Goal: Task Accomplishment & Management: Manage account settings

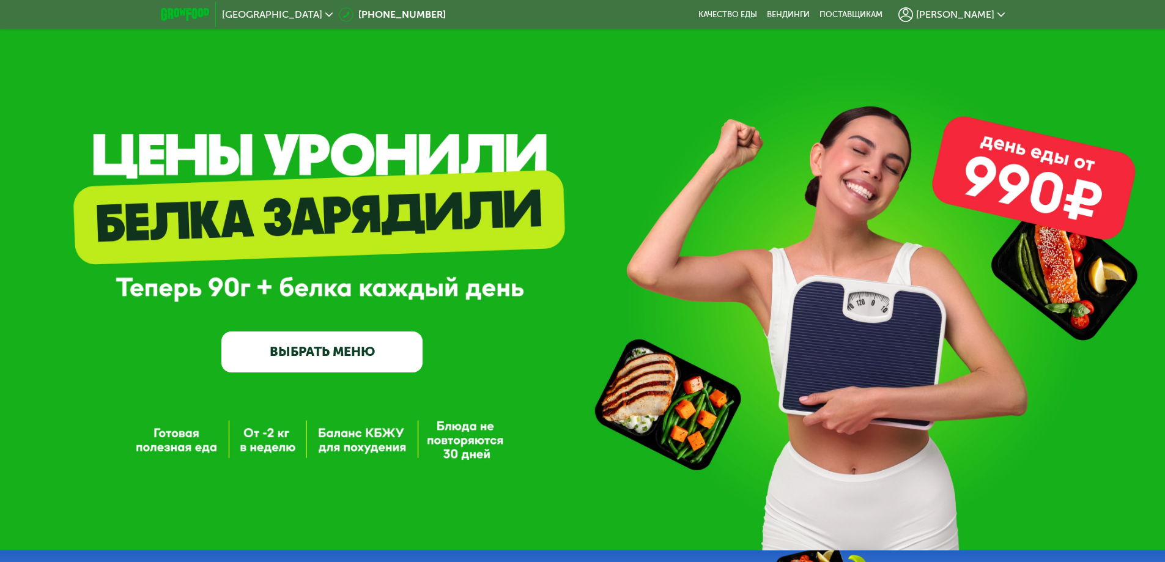
click at [983, 15] on span "[PERSON_NAME]" at bounding box center [955, 15] width 78 height 10
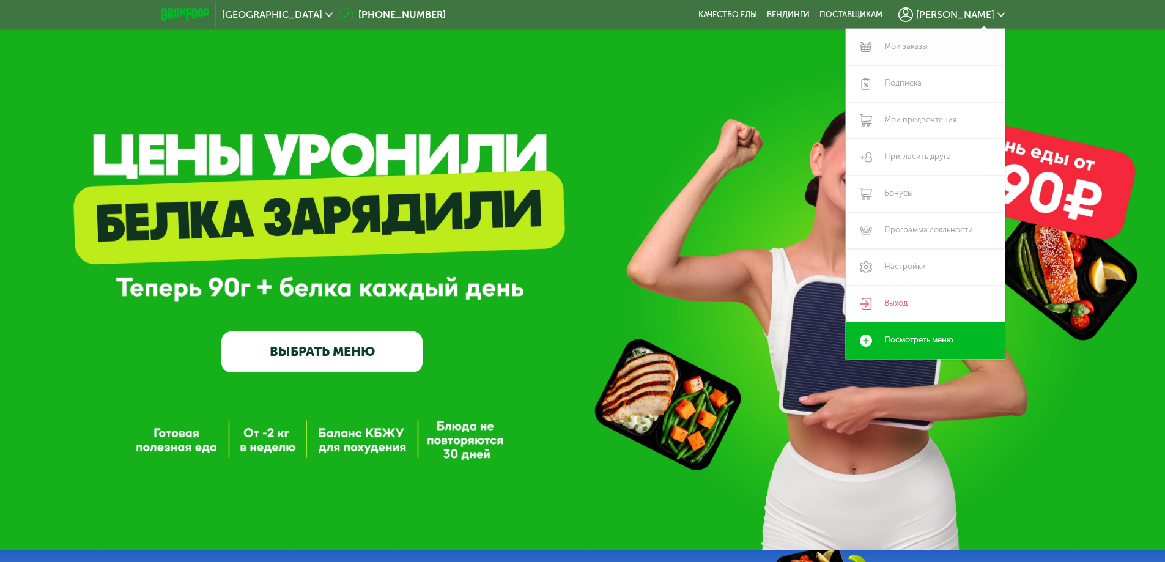
click at [952, 40] on link "Мои заказы" at bounding box center [925, 47] width 159 height 37
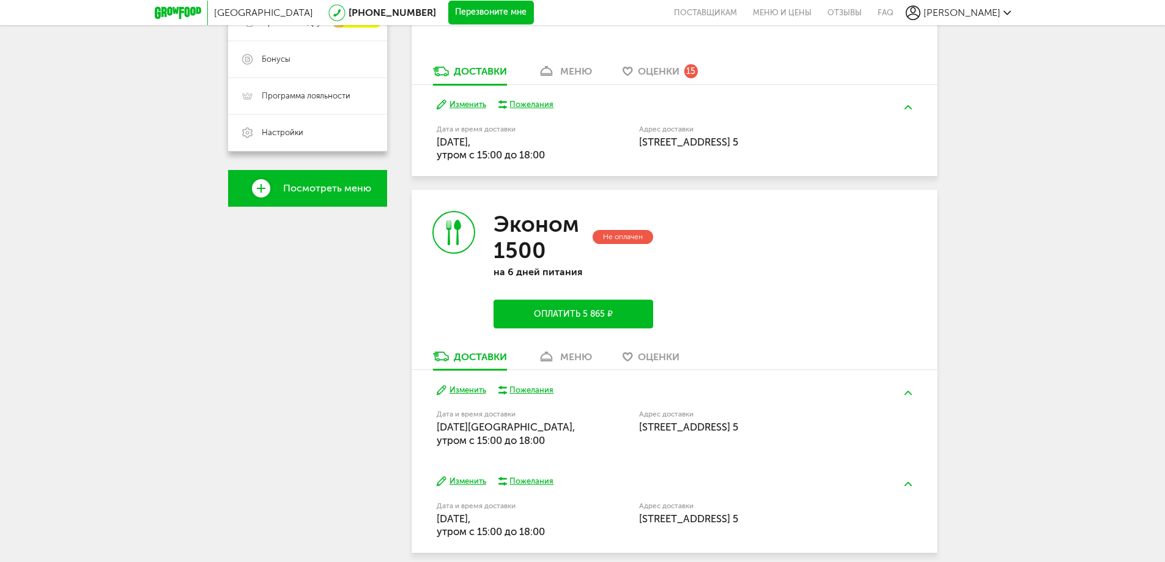
scroll to position [364, 0]
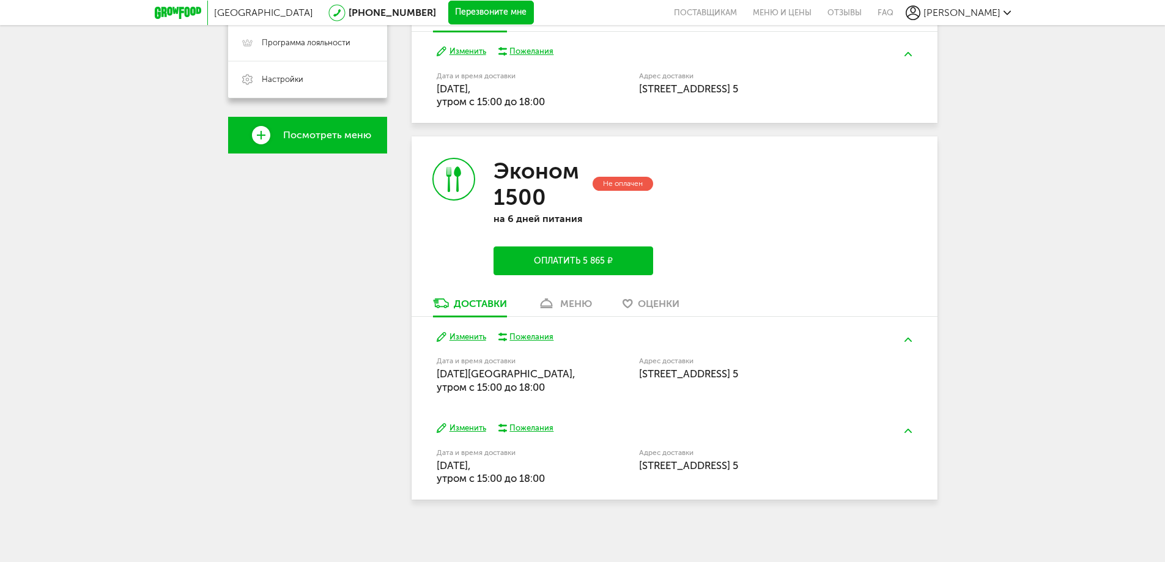
click at [571, 310] on link "меню" at bounding box center [564, 307] width 67 height 20
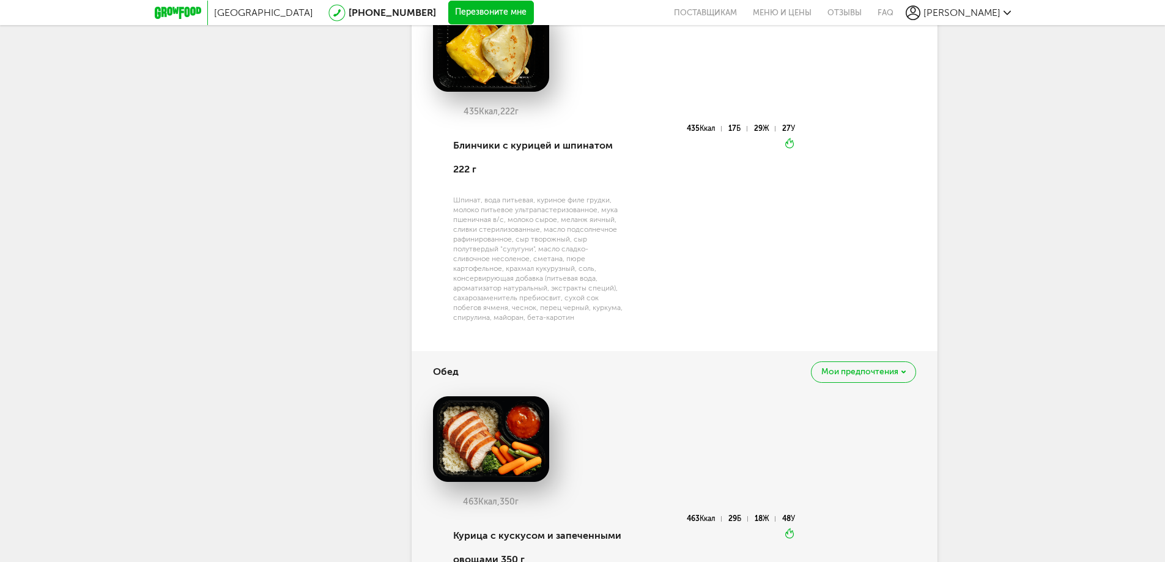
scroll to position [531, 0]
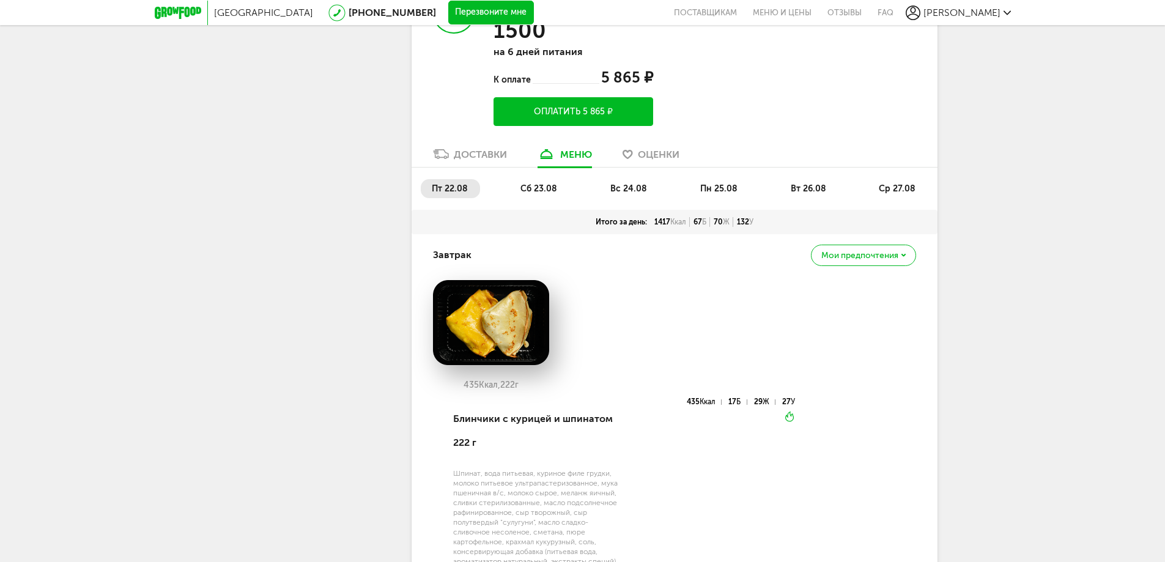
click at [539, 188] on span "сб 23.08" at bounding box center [538, 188] width 37 height 10
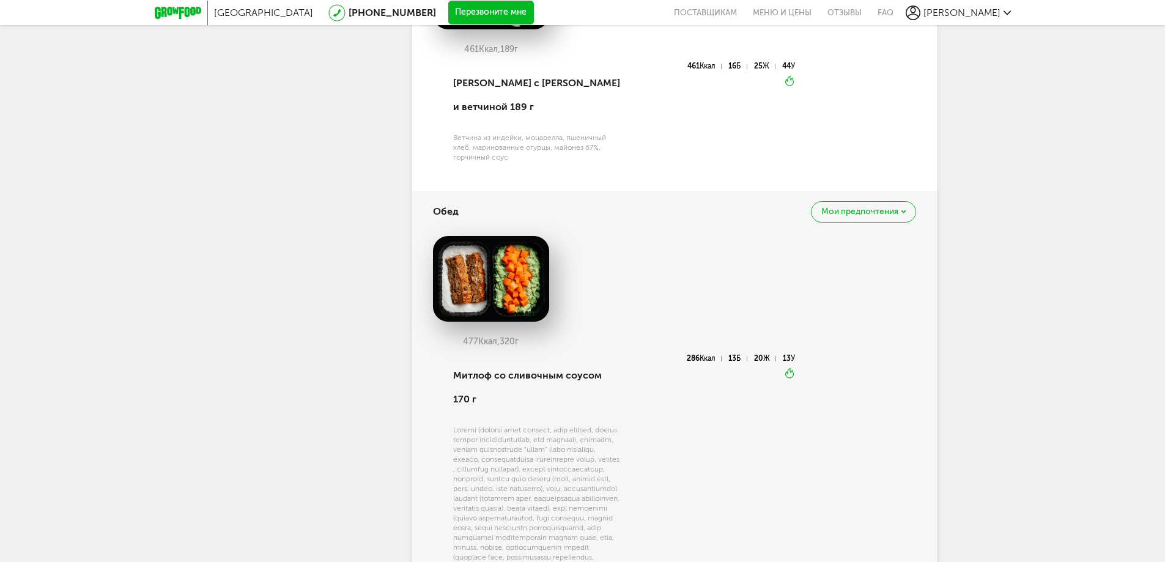
scroll to position [624, 0]
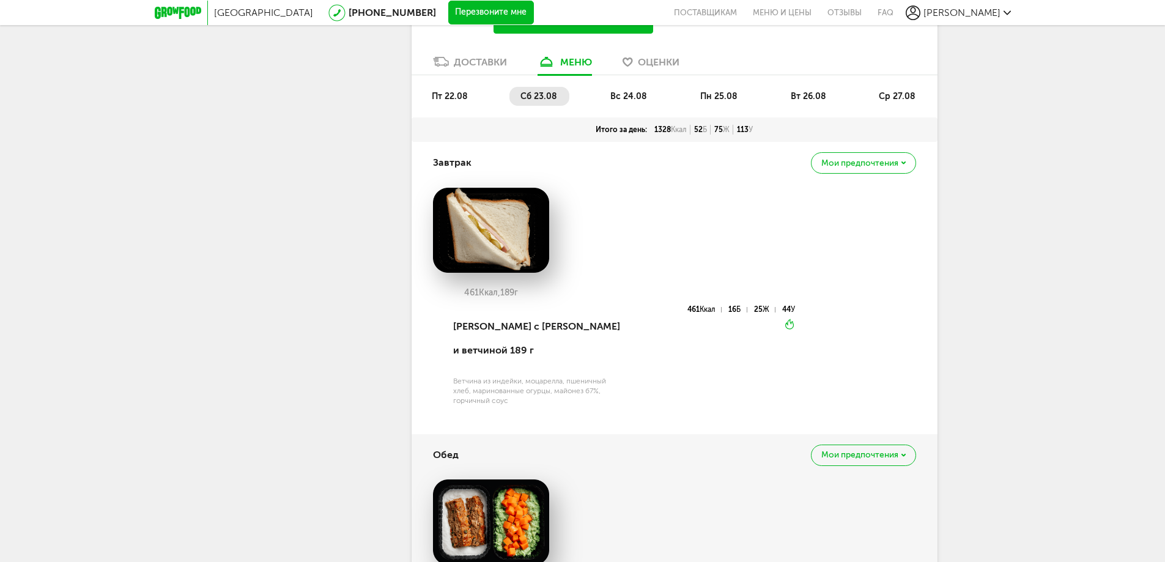
click at [627, 103] on li "вс 24.08" at bounding box center [629, 96] width 60 height 19
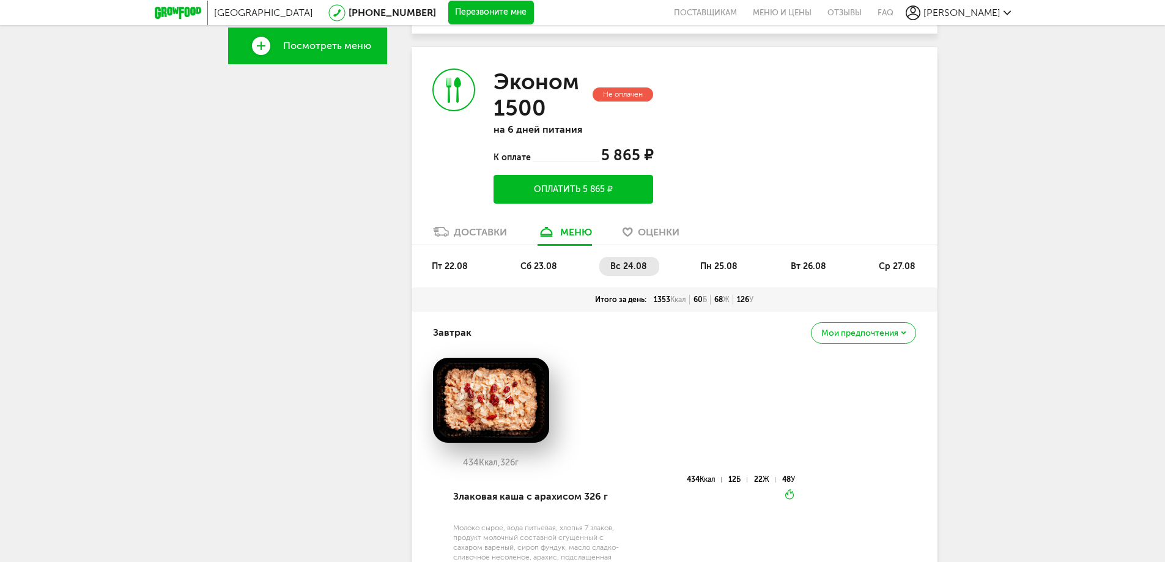
scroll to position [318, 0]
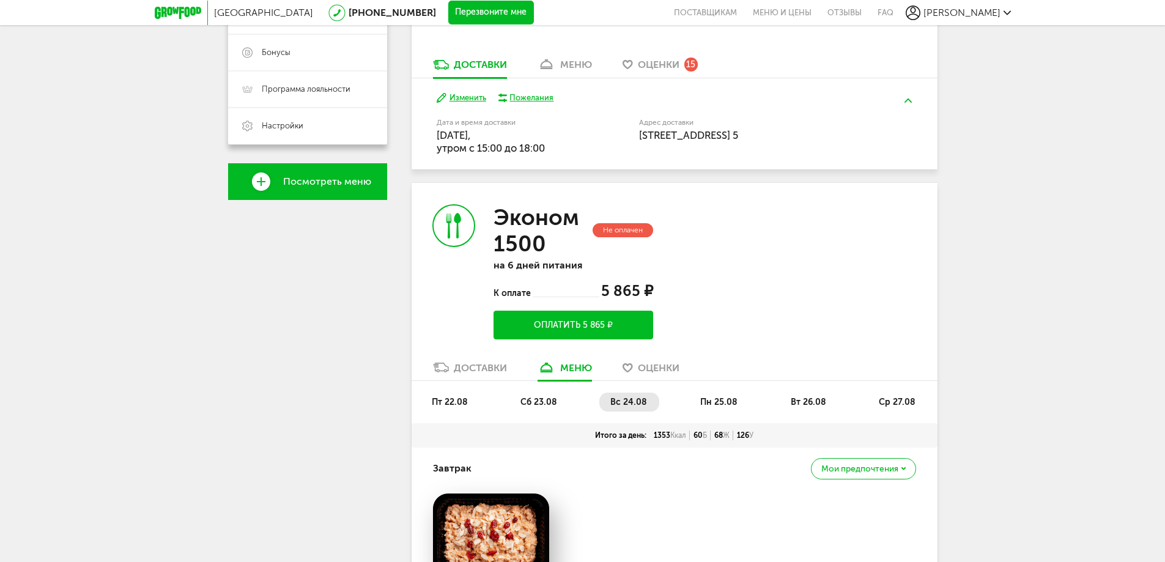
drag, startPoint x: 728, startPoint y: 396, endPoint x: 722, endPoint y: 399, distance: 6.6
click at [727, 396] on li "пн 25.08" at bounding box center [719, 402] width 61 height 19
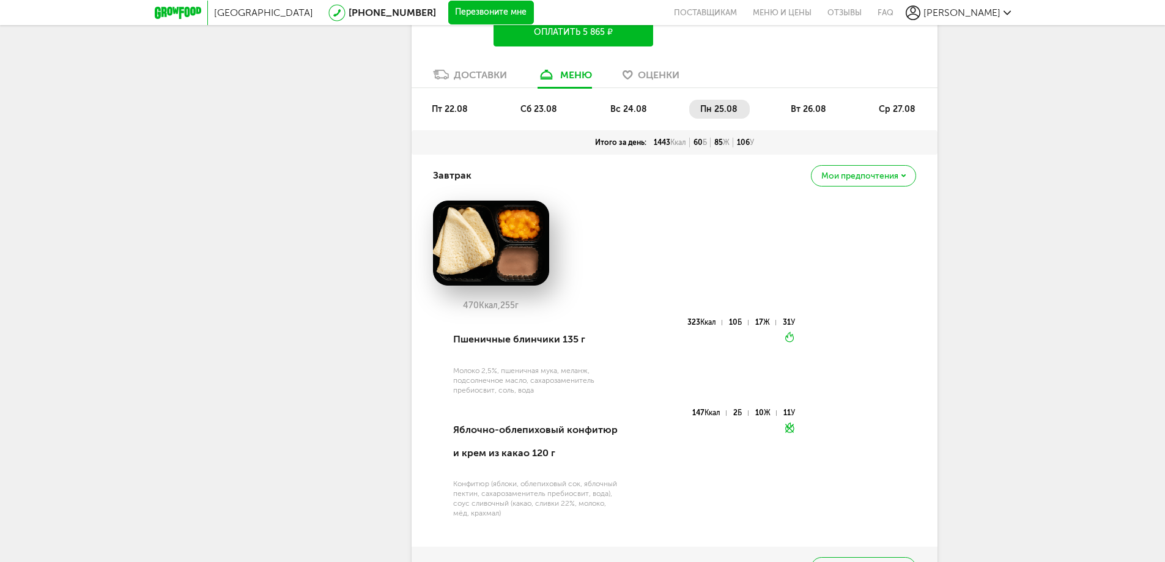
scroll to position [379, 0]
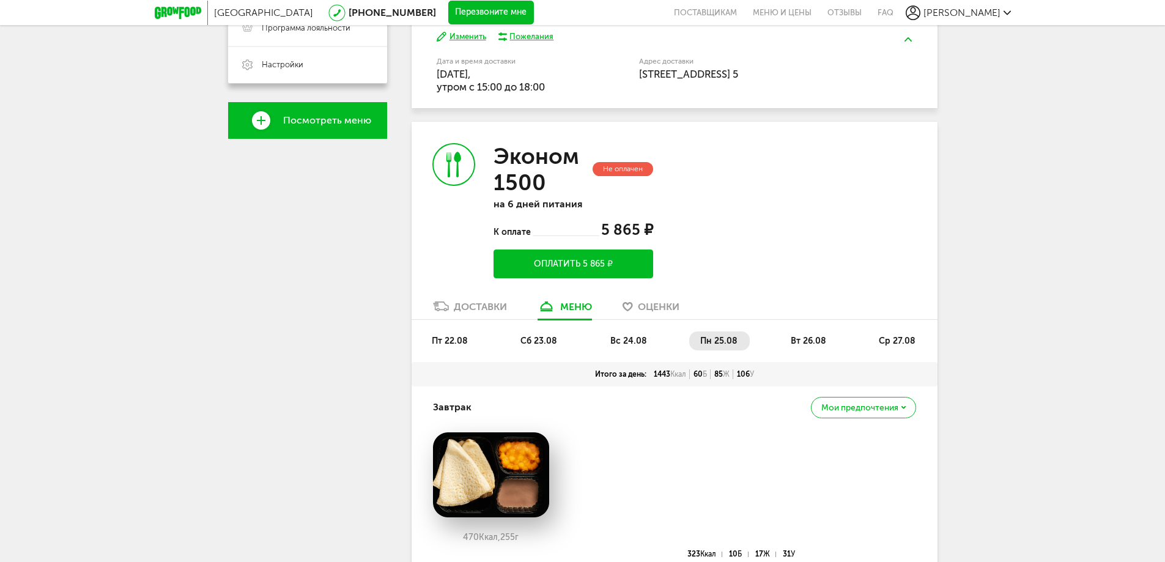
click at [819, 333] on li "вт 26.08" at bounding box center [809, 340] width 59 height 19
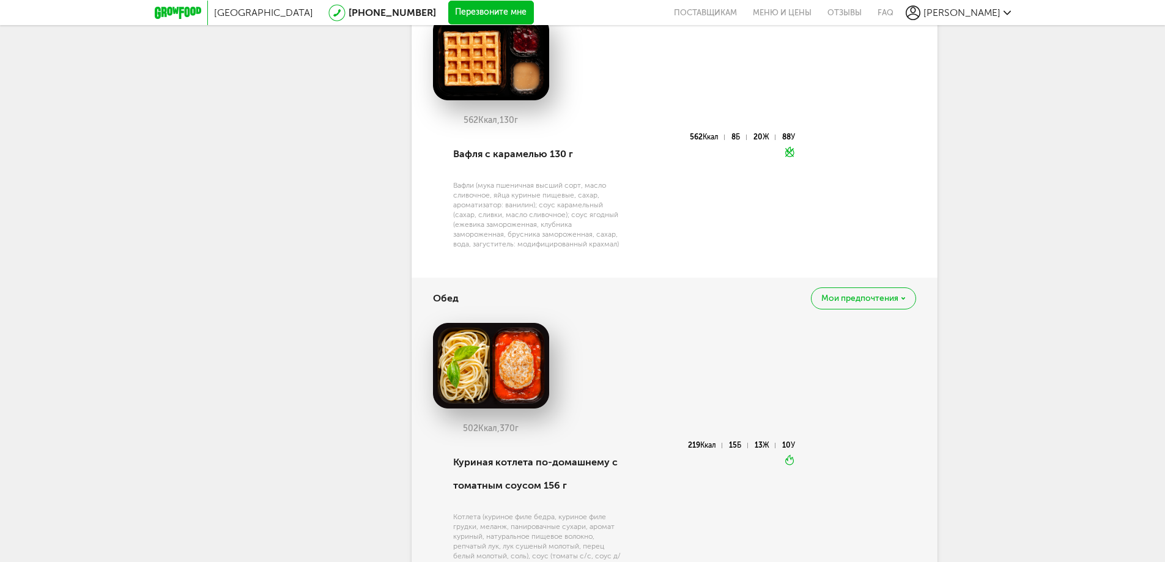
scroll to position [599, 0]
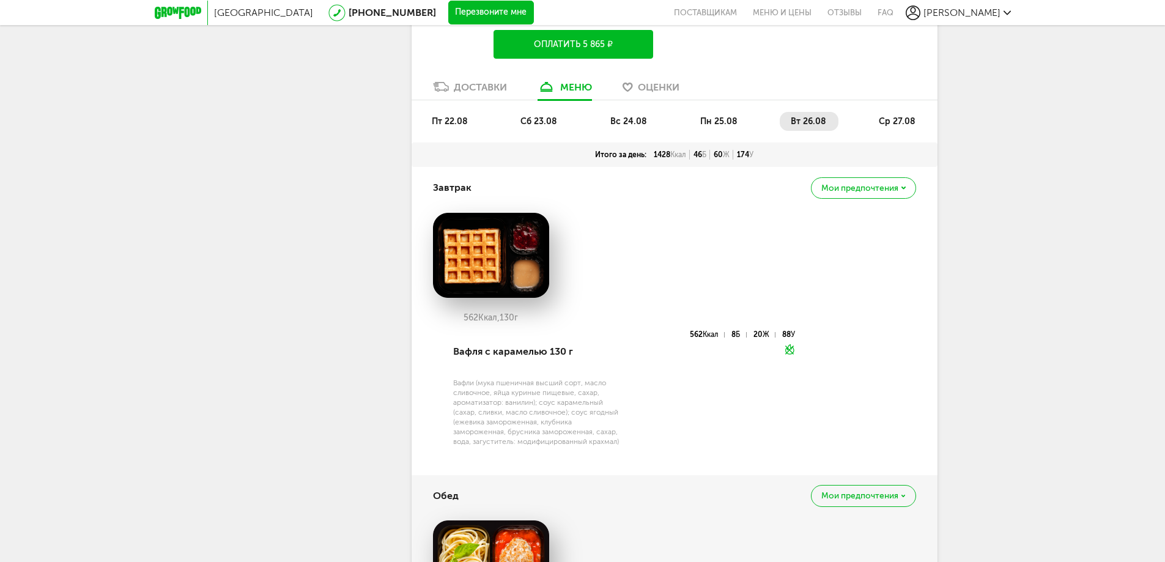
click at [891, 116] on li "ср 27.08" at bounding box center [898, 121] width 60 height 19
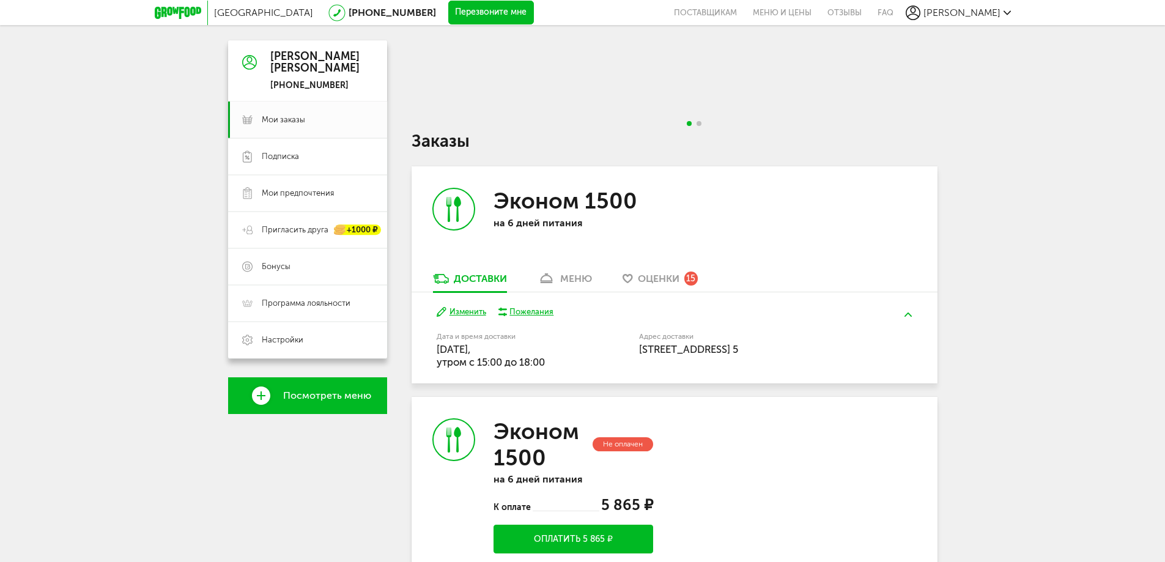
scroll to position [0, 0]
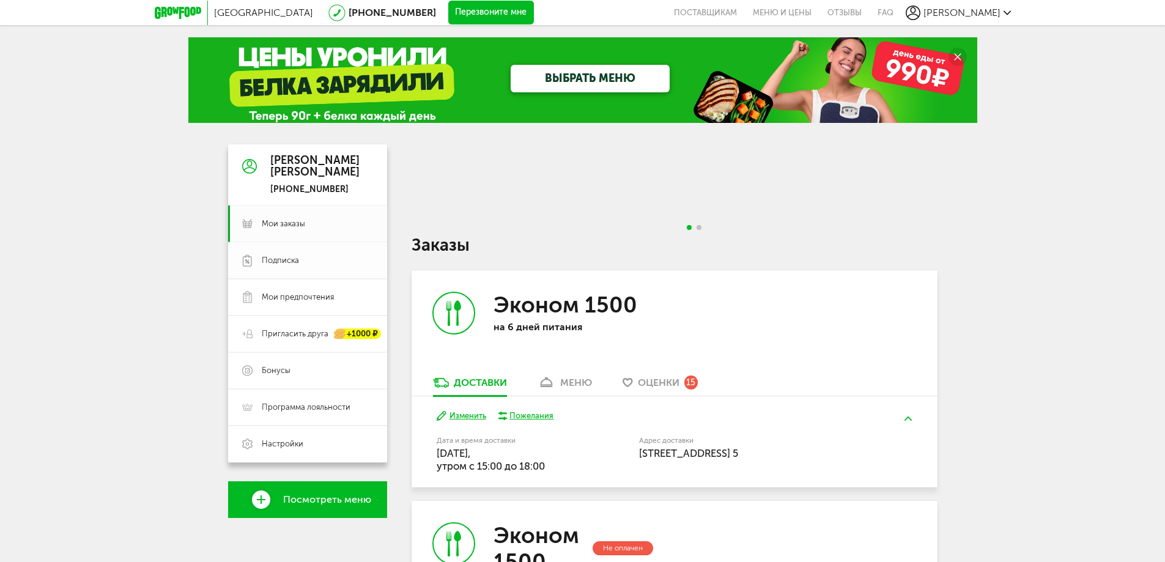
click at [344, 259] on span "Подписка" at bounding box center [317, 260] width 111 height 11
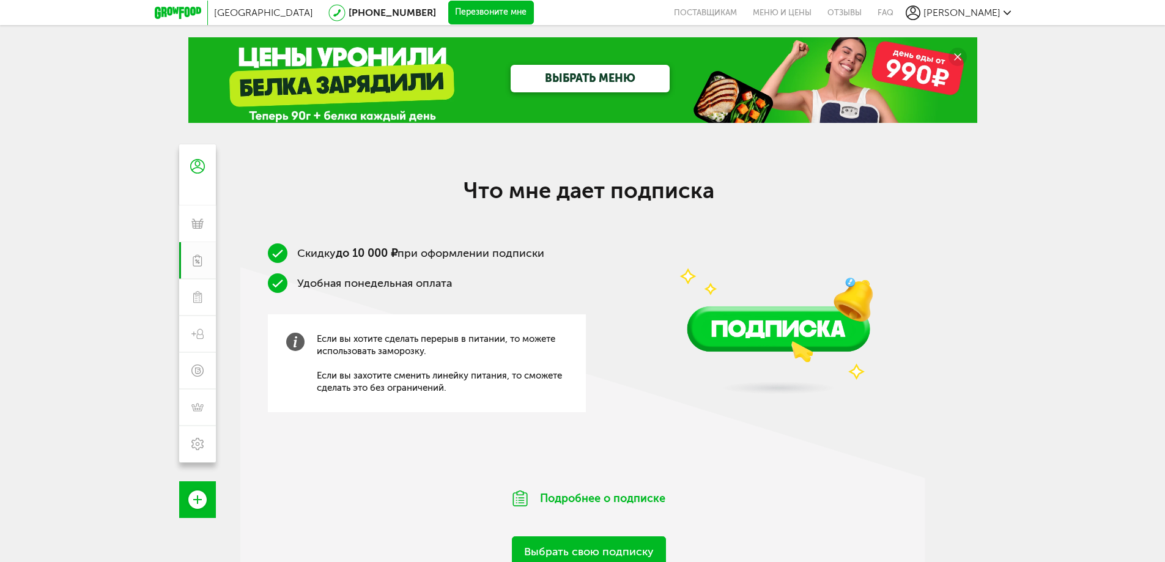
click at [980, 17] on span "[PERSON_NAME]" at bounding box center [961, 13] width 77 height 12
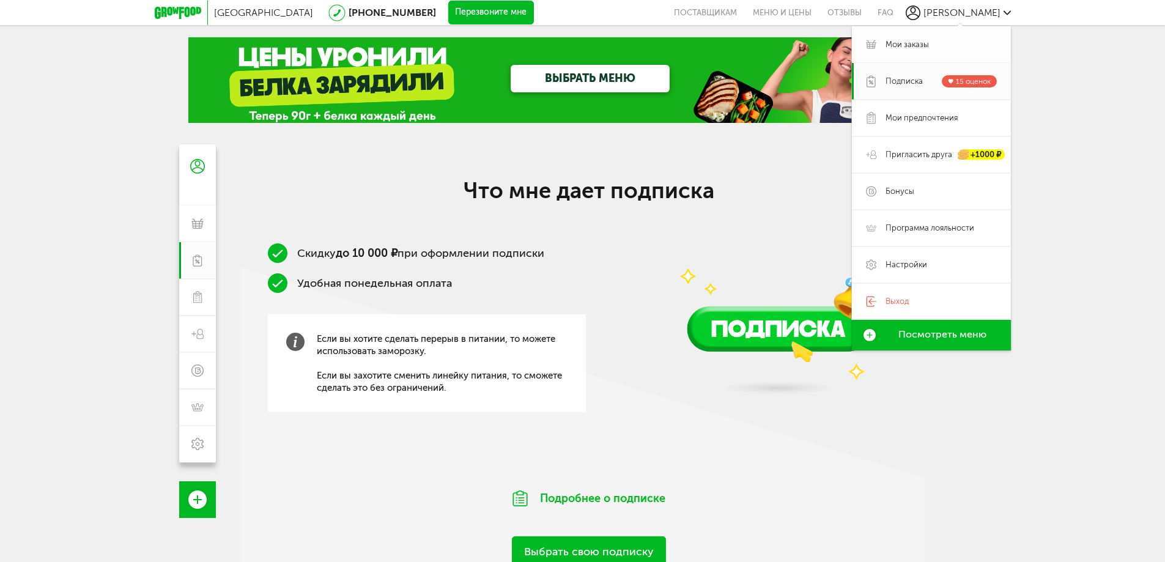
click at [909, 52] on link "Мои заказы" at bounding box center [931, 44] width 159 height 37
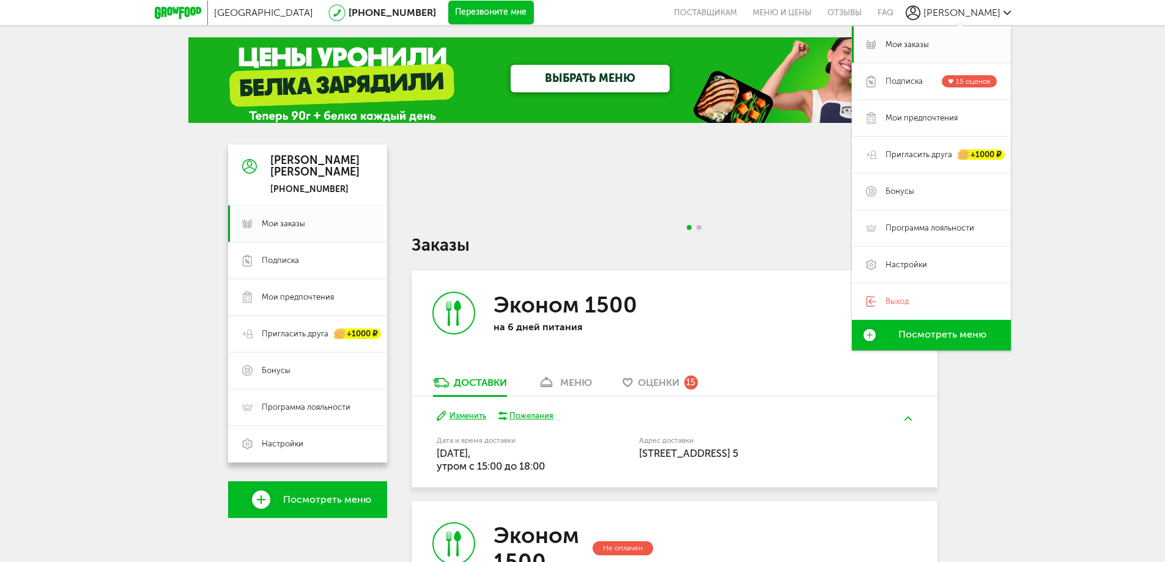
click at [474, 204] on div at bounding box center [675, 190] width 526 height 93
